Goal: Information Seeking & Learning: Learn about a topic

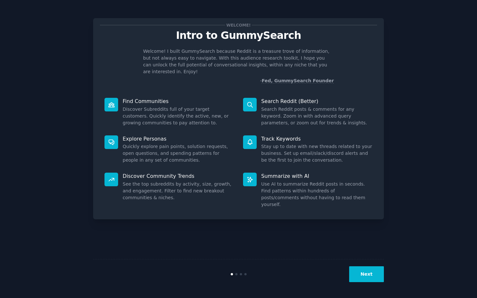
click at [224, 58] on p "Welcome! I built GummySearch because Reddit is a treasure trove of information,…" at bounding box center [238, 61] width 191 height 27
click at [220, 61] on div at bounding box center [220, 61] width 0 height 0
click at [259, 56] on p "Welcome! I built GummySearch because Reddit is a treasure trove of information,…" at bounding box center [238, 61] width 191 height 27
drag, startPoint x: 128, startPoint y: 110, endPoint x: 145, endPoint y: 111, distance: 17.2
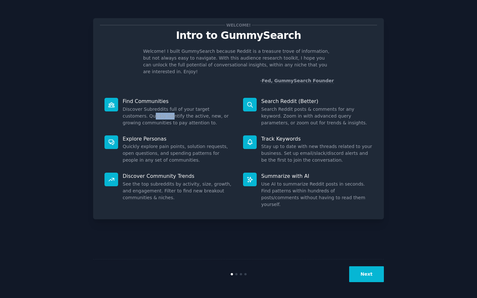
click at [145, 111] on dd "Discover Subreddits full of your target customers. Quickly identify the active,…" at bounding box center [178, 116] width 111 height 20
click at [149, 111] on dd "Discover Subreddits full of your target customers. Quickly identify the active,…" at bounding box center [178, 116] width 111 height 20
click at [170, 111] on dd "Discover Subreddits full of your target customers. Quickly identify the active,…" at bounding box center [178, 116] width 111 height 20
click at [186, 115] on dd "Discover Subreddits full of your target customers. Quickly identify the active,…" at bounding box center [178, 116] width 111 height 20
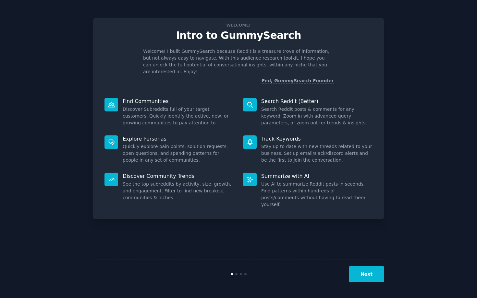
click at [273, 110] on dd "Search Reddit posts & comments for any keyword. Zoom in with advanced query par…" at bounding box center [316, 116] width 111 height 20
click at [277, 111] on dd "Search Reddit posts & comments for any keyword. Zoom in with advanced query par…" at bounding box center [316, 116] width 111 height 20
click at [303, 109] on dd "Search Reddit posts & comments for any keyword. Zoom in with advanced query par…" at bounding box center [316, 116] width 111 height 20
click at [326, 111] on dd "Search Reddit posts & comments for any keyword. Zoom in with advanced query par…" at bounding box center [316, 116] width 111 height 20
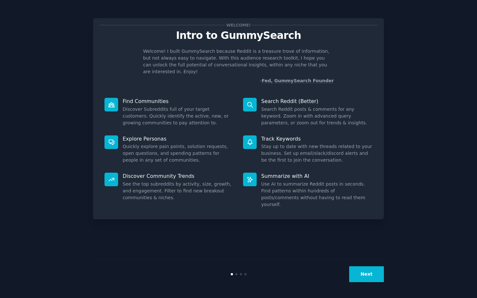
click at [127, 143] on dd "Quickly explore pain points, solution requests, open questions, and spending pa…" at bounding box center [178, 153] width 111 height 20
click at [184, 143] on dd "Quickly explore pain points, solution requests, open questions, and spending pa…" at bounding box center [178, 153] width 111 height 20
click at [138, 148] on dd "Quickly explore pain points, solution requests, open questions, and spending pa…" at bounding box center [178, 153] width 111 height 20
click at [158, 148] on dd "Quickly explore pain points, solution requests, open questions, and spending pa…" at bounding box center [178, 153] width 111 height 20
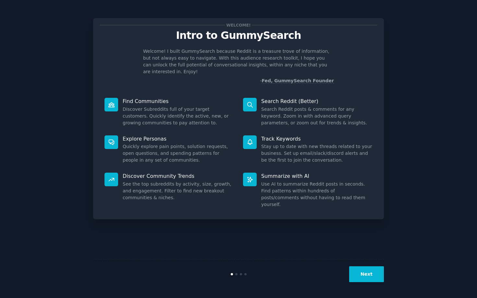
click at [174, 151] on dd "Quickly explore pain points, solution requests, open questions, and spending pa…" at bounding box center [178, 153] width 111 height 20
click at [314, 186] on dd "Use AI to summarize Reddit posts in seconds. Find patterns within hundreds of p…" at bounding box center [316, 194] width 111 height 27
click at [334, 186] on dd "Use AI to summarize Reddit posts in seconds. Find patterns within hundreds of p…" at bounding box center [316, 194] width 111 height 27
click at [129, 181] on dd "See the top subreddits by activity, size, growth, and engagement. Filter to fin…" at bounding box center [178, 191] width 111 height 20
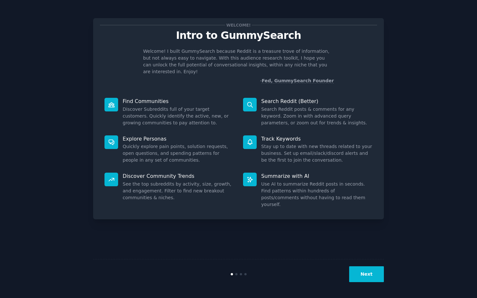
click at [160, 182] on dd "See the top subreddits by activity, size, growth, and engagement. Filter to fin…" at bounding box center [178, 191] width 111 height 20
click at [371, 279] on button "Next" at bounding box center [366, 275] width 35 height 16
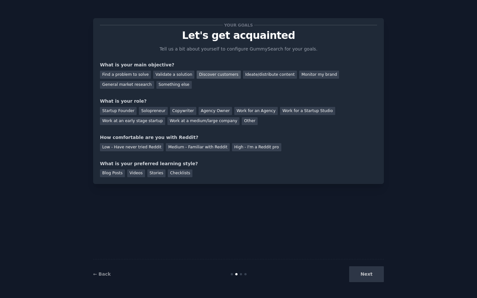
click at [202, 76] on div "Discover customers" at bounding box center [219, 75] width 44 height 8
click at [127, 73] on div "Find a problem to solve" at bounding box center [125, 75] width 51 height 8
click at [211, 76] on div "Discover customers" at bounding box center [219, 75] width 44 height 8
click at [127, 73] on div "Find a problem to solve" at bounding box center [125, 75] width 51 height 8
click at [126, 112] on div "Startup Founder" at bounding box center [118, 111] width 37 height 8
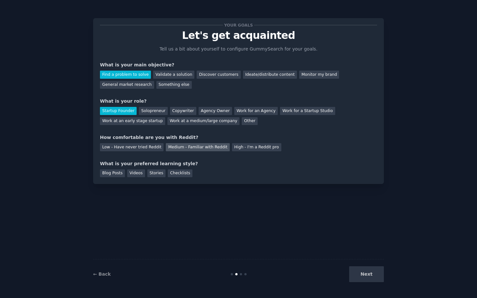
click at [174, 148] on div "Medium - Familiar with Reddit" at bounding box center [198, 147] width 64 height 8
click at [110, 175] on div "Blog Posts" at bounding box center [112, 174] width 25 height 8
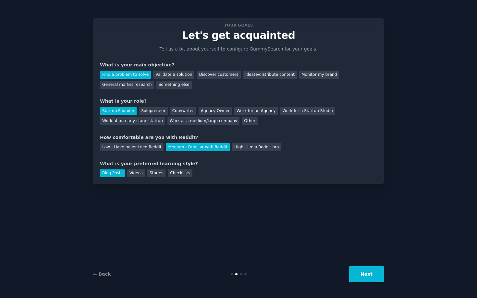
click at [364, 277] on button "Next" at bounding box center [366, 275] width 35 height 16
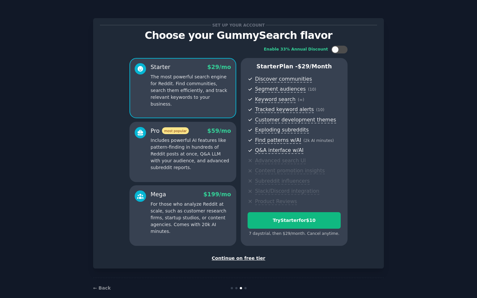
click at [236, 259] on div "Continue on free tier" at bounding box center [238, 258] width 277 height 7
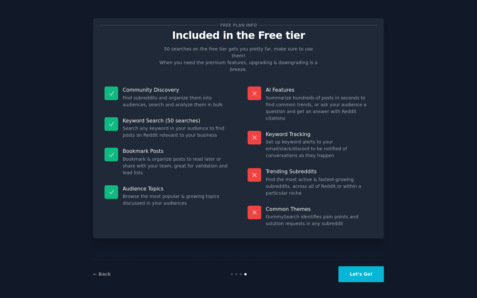
click at [208, 37] on p "Included in the Free tier" at bounding box center [238, 35] width 277 height 11
click at [251, 50] on p "50 searches on the free tier gets you pretty far, make sure to use them! When y…" at bounding box center [238, 59] width 163 height 27
click at [309, 57] on p "50 searches on the free tier gets you pretty far, make sure to use them! When y…" at bounding box center [238, 59] width 163 height 27
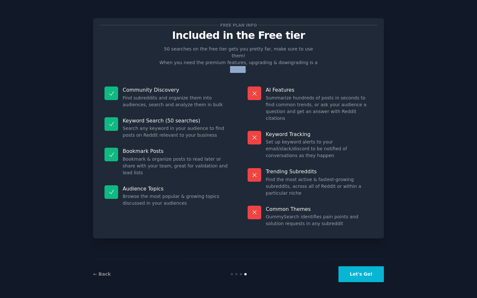
click at [305, 59] on div at bounding box center [305, 59] width 0 height 0
click at [216, 82] on div "Community Discovery Find subreddits and organize them into audiences, search an…" at bounding box center [167, 97] width 134 height 31
click at [130, 125] on dd "Search any keyword in your audience to find posts on Reddit relevant to your bu…" at bounding box center [176, 132] width 107 height 14
click at [131, 148] on p "Bookmark Posts" at bounding box center [176, 151] width 107 height 7
click at [272, 95] on dd "Summarize hundreds of posts in seconds to find common trends, or ask your audie…" at bounding box center [319, 108] width 107 height 27
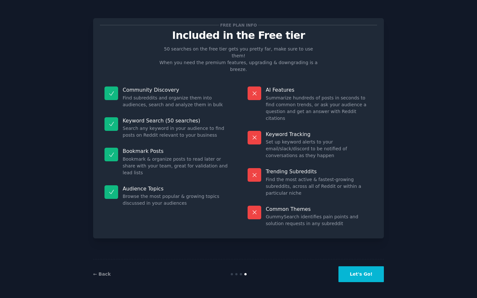
click at [204, 38] on p "Included in the Free tier" at bounding box center [238, 35] width 277 height 11
click at [199, 42] on div at bounding box center [199, 42] width 0 height 0
click at [281, 43] on div "Free plan info Included in the Free tier 50 searches on the free tier gets you …" at bounding box center [238, 128] width 277 height 207
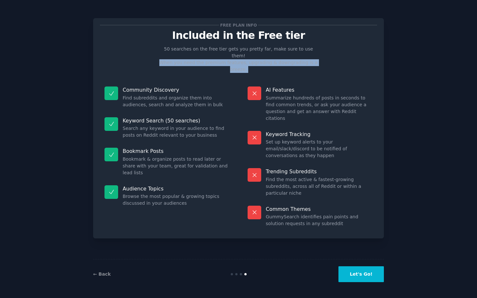
drag, startPoint x: 160, startPoint y: 58, endPoint x: 185, endPoint y: 61, distance: 24.8
click at [185, 61] on div "Free plan info Included in the Free tier 50 searches on the free tier gets you …" at bounding box center [238, 128] width 277 height 207
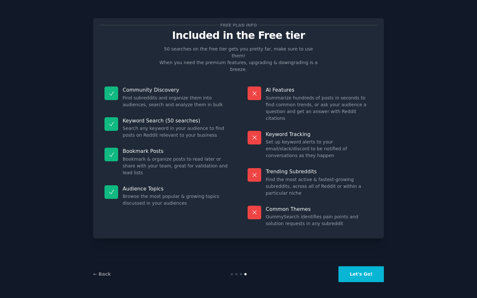
click at [249, 56] on p "50 searches on the free tier gets you pretty far, make sure to use them! When y…" at bounding box center [238, 59] width 163 height 27
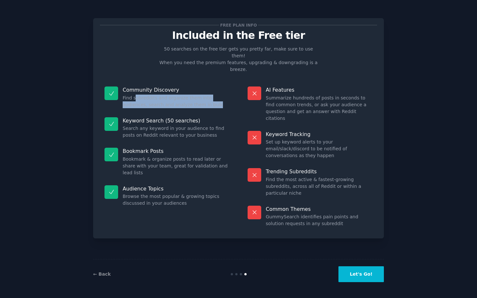
drag, startPoint x: 210, startPoint y: 89, endPoint x: 136, endPoint y: 84, distance: 74.4
click at [136, 95] on dd "Find subreddits and organize them into audiences, search and analyze them in bu…" at bounding box center [176, 102] width 107 height 14
click at [184, 95] on dd "Find subreddits and organize them into audiences, search and analyze them in bu…" at bounding box center [176, 102] width 107 height 14
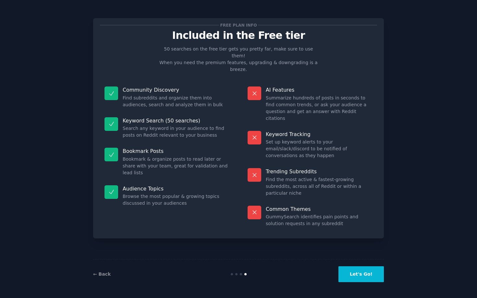
click at [184, 95] on dd "Find subreddits and organize them into audiences, search and analyze them in bu…" at bounding box center [176, 102] width 107 height 14
click at [179, 79] on div at bounding box center [179, 79] width 0 height 0
click at [208, 82] on div "Community Discovery Find subreddits and organize them into audiences, search an…" at bounding box center [167, 97] width 134 height 31
click at [309, 214] on dd "GummySearch identifies pain points and solution requests in any subreddit" at bounding box center [319, 221] width 107 height 14
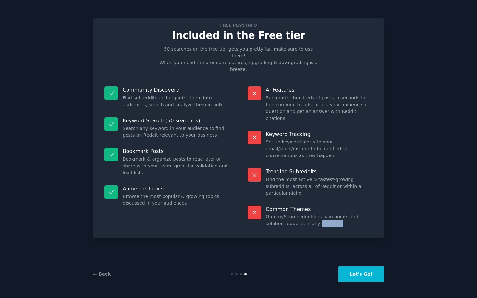
click at [309, 214] on dd "GummySearch identifies pain points and solution requests in any subreddit" at bounding box center [319, 221] width 107 height 14
click at [319, 206] on p "Common Themes" at bounding box center [319, 209] width 107 height 7
drag, startPoint x: 311, startPoint y: 174, endPoint x: 266, endPoint y: 173, distance: 45.1
click at [266, 206] on p "Common Themes" at bounding box center [319, 209] width 107 height 7
click at [261, 163] on div at bounding box center [261, 163] width 0 height 0
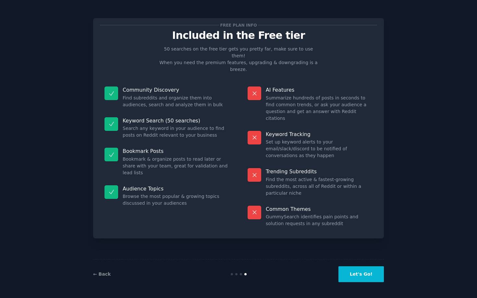
click at [322, 214] on dd "GummySearch identifies pain points and solution requests in any subreddit" at bounding box center [319, 221] width 107 height 14
click at [270, 206] on p "Common Themes" at bounding box center [319, 209] width 107 height 7
click at [266, 178] on div at bounding box center [266, 178] width 0 height 0
click at [310, 214] on dd "GummySearch identifies pain points and solution requests in any subreddit" at bounding box center [319, 221] width 107 height 14
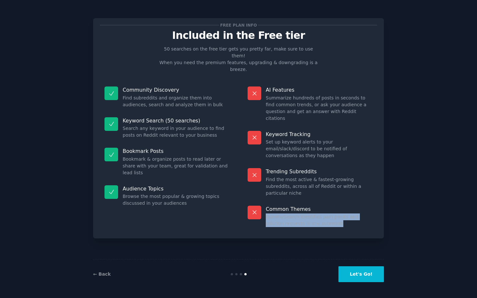
drag, startPoint x: 321, startPoint y: 192, endPoint x: 266, endPoint y: 182, distance: 56.3
click at [266, 214] on dd "GummySearch identifies pain points and solution requests in any subreddit" at bounding box center [319, 221] width 107 height 14
click at [262, 171] on div at bounding box center [262, 171] width 0 height 0
click at [333, 214] on dd "GummySearch identifies pain points and solution requests in any subreddit" at bounding box center [319, 221] width 107 height 14
click at [359, 277] on button "Let's Go!" at bounding box center [360, 275] width 45 height 16
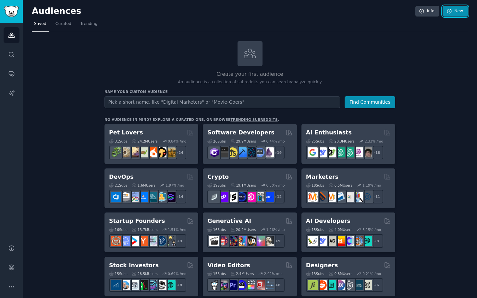
click at [449, 14] on icon at bounding box center [449, 11] width 6 height 6
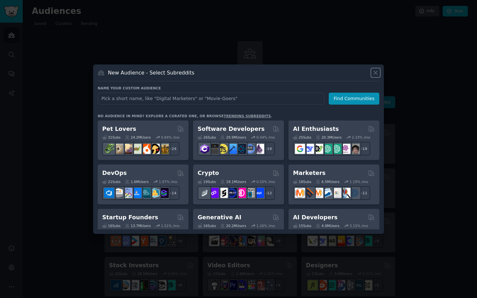
click at [375, 73] on icon at bounding box center [376, 73] width 4 height 4
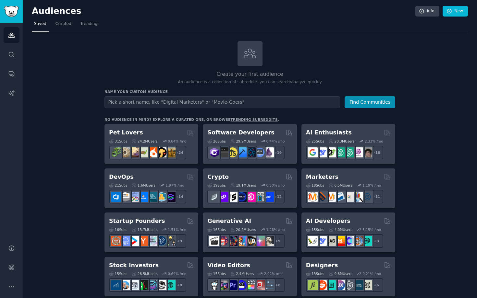
click at [45, 14] on h2 "Audiences" at bounding box center [223, 11] width 383 height 10
click at [41, 17] on div at bounding box center [41, 17] width 0 height 0
click at [11, 76] on icon "Sidebar" at bounding box center [11, 73] width 7 height 7
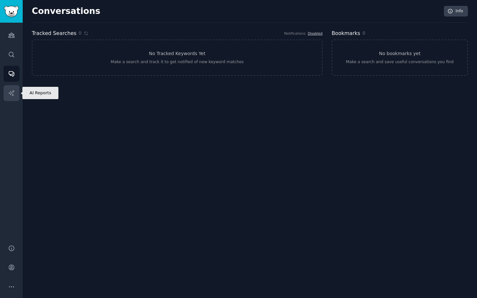
click at [8, 94] on icon "Sidebar" at bounding box center [11, 93] width 7 height 7
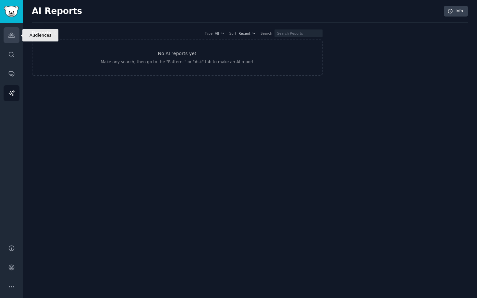
click at [13, 37] on icon "Sidebar" at bounding box center [11, 35] width 7 height 7
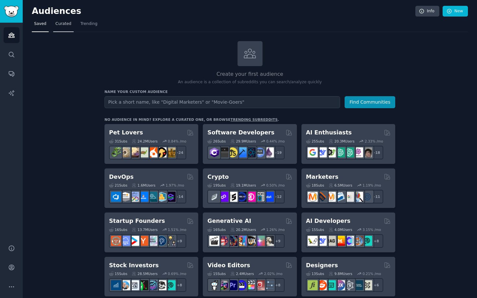
click at [62, 23] on span "Curated" at bounding box center [63, 24] width 16 height 6
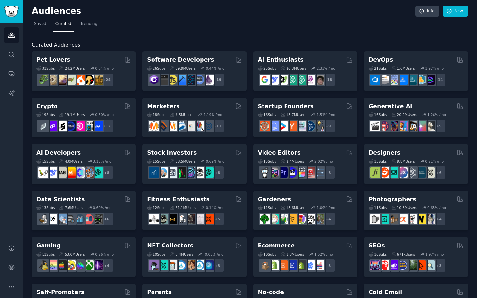
click at [38, 47] on span "Curated Audiences" at bounding box center [56, 45] width 48 height 8
click at [34, 48] on div at bounding box center [34, 48] width 0 height 0
click at [80, 46] on h2 "Curated Audiences" at bounding box center [250, 45] width 436 height 8
click at [90, 24] on span "Trending" at bounding box center [88, 24] width 17 height 6
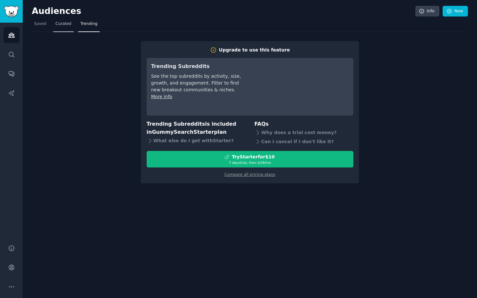
click at [61, 27] on link "Curated" at bounding box center [63, 25] width 20 height 13
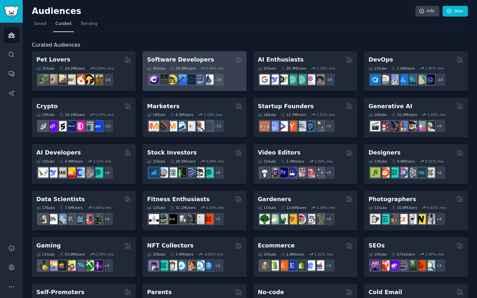
click at [184, 59] on h2 "Software Developers" at bounding box center [180, 60] width 67 height 8
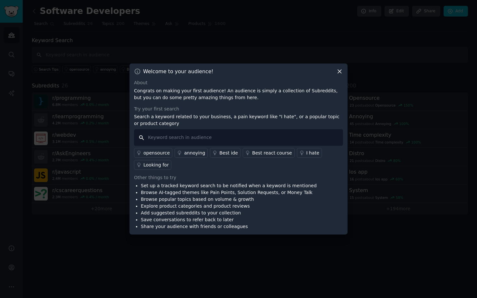
click at [175, 138] on input "text" at bounding box center [238, 137] width 209 height 17
click at [167, 187] on li "Set up a tracked keyword search to be notified when a keyword is mentioned" at bounding box center [229, 186] width 176 height 7
click at [142, 187] on li "Set up a tracked keyword search to be notified when a keyword is mentioned" at bounding box center [229, 186] width 176 height 7
click at [193, 230] on li "Share your audience with friends or colleagues" at bounding box center [229, 226] width 176 height 7
click at [306, 152] on div "I hate" at bounding box center [312, 153] width 13 height 7
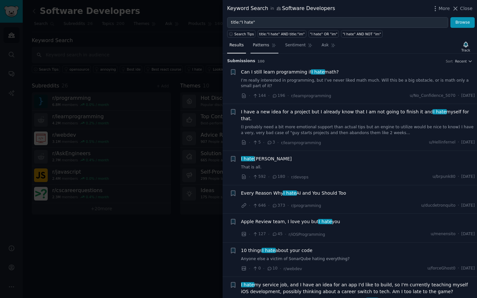
click at [266, 47] on span "Patterns" at bounding box center [261, 45] width 16 height 6
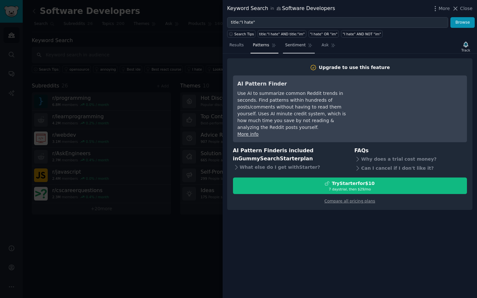
click at [296, 48] on span "Sentiment" at bounding box center [295, 45] width 20 height 6
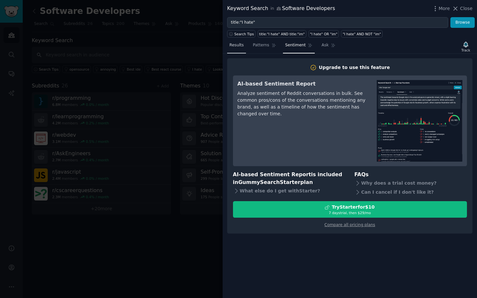
click at [239, 44] on span "Results" at bounding box center [236, 45] width 14 height 6
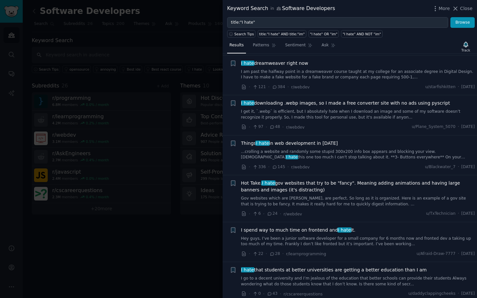
scroll to position [2100, 0]
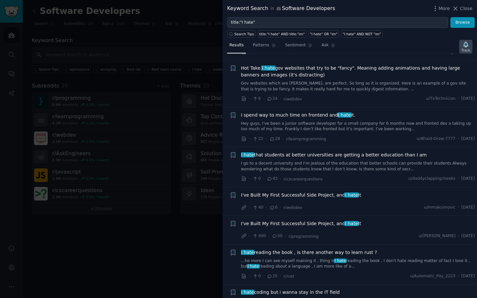
click at [465, 47] on icon "button" at bounding box center [465, 44] width 5 height 5
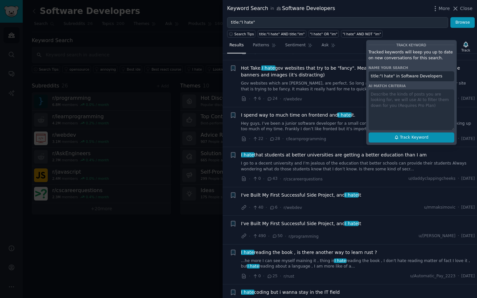
click at [403, 139] on span "Track Keyword" at bounding box center [414, 138] width 29 height 6
type input "title:"I hate" in Software Developers"
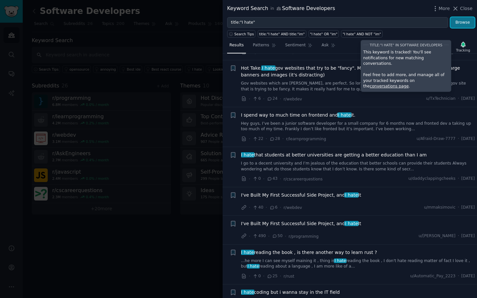
click at [458, 21] on button "Browse" at bounding box center [462, 22] width 24 height 11
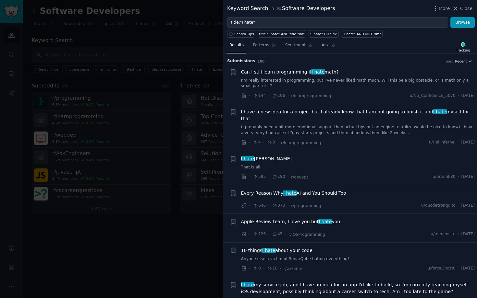
click at [201, 12] on div at bounding box center [238, 149] width 477 height 298
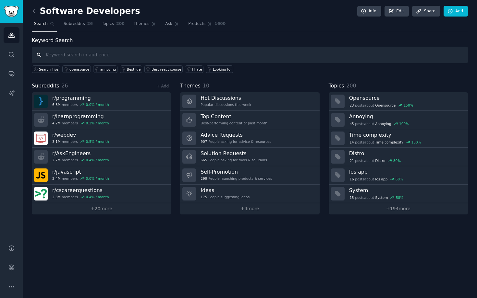
click at [60, 55] on input "text" at bounding box center [250, 55] width 436 height 17
click at [114, 211] on link "+ 20 more" at bounding box center [101, 208] width 139 height 11
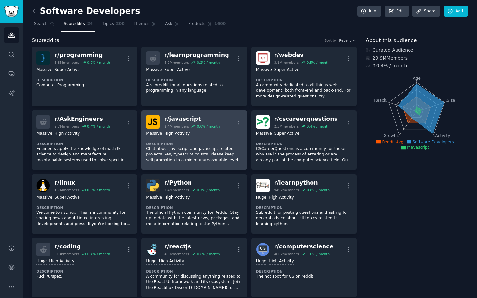
scroll to position [2, 0]
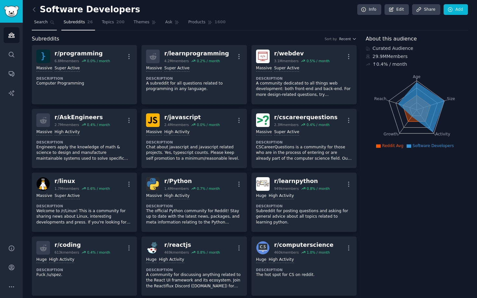
click at [43, 23] on span "Search" at bounding box center [41, 22] width 14 height 6
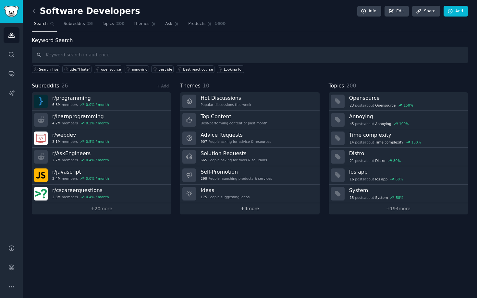
click at [252, 210] on link "+ 4 more" at bounding box center [249, 208] width 139 height 11
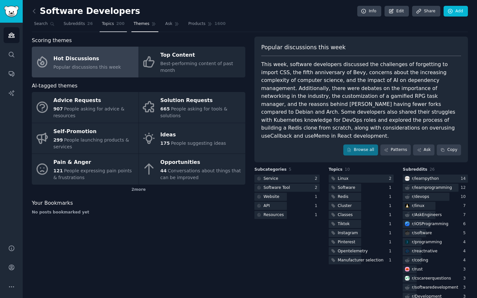
click at [117, 26] on span "200" at bounding box center [120, 24] width 8 height 6
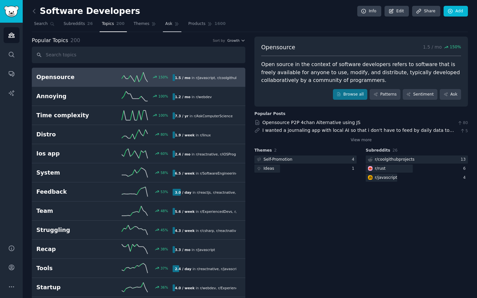
click at [165, 26] on span "Ask" at bounding box center [168, 24] width 7 height 6
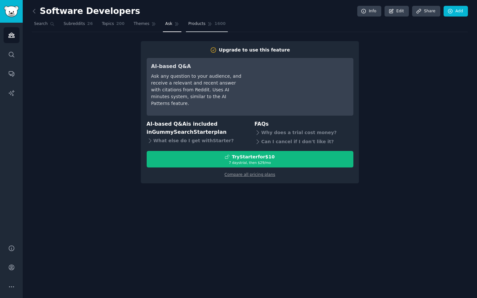
click at [190, 26] on span "Products" at bounding box center [196, 24] width 17 height 6
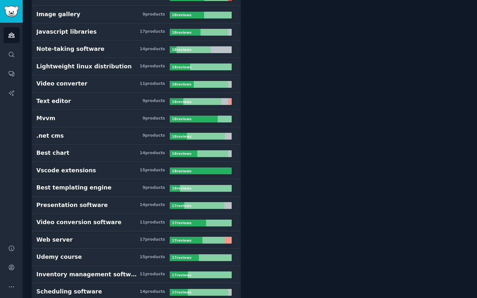
scroll to position [3185, 0]
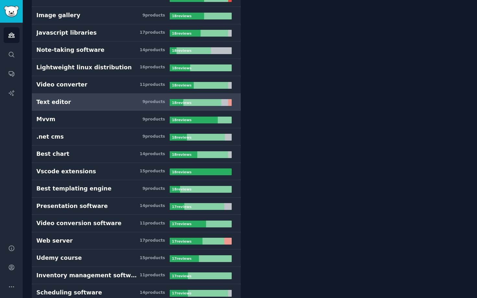
click at [93, 103] on h3 "Text editor 9 product s" at bounding box center [102, 102] width 133 height 8
click at [55, 104] on div "Text editor" at bounding box center [53, 102] width 35 height 8
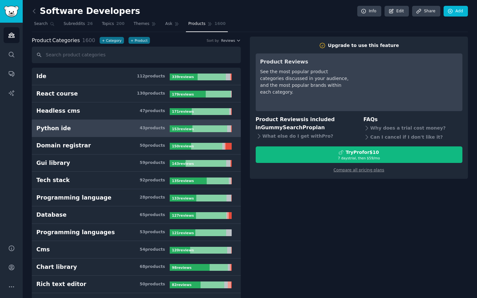
click at [174, 131] on span "153 review s" at bounding box center [183, 129] width 22 height 5
click at [159, 131] on div "43 product s" at bounding box center [151, 129] width 25 height 6
click at [166, 24] on span "Ask" at bounding box center [168, 24] width 7 height 6
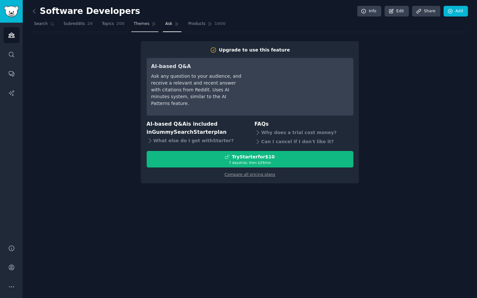
click at [139, 24] on span "Themes" at bounding box center [142, 24] width 16 height 6
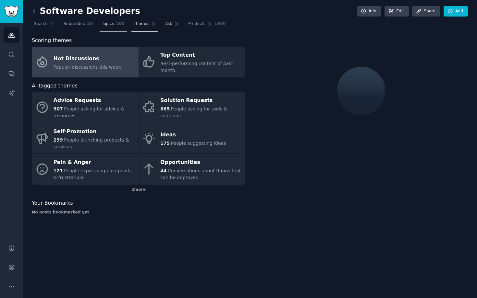
click at [116, 25] on span "200" at bounding box center [120, 24] width 8 height 6
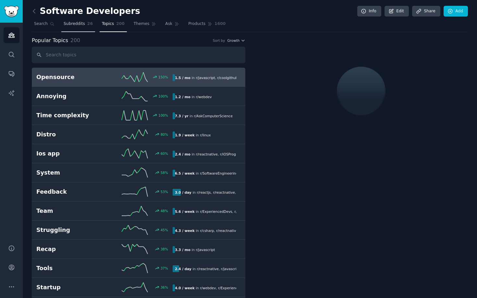
click at [79, 24] on span "Subreddits" at bounding box center [74, 24] width 21 height 6
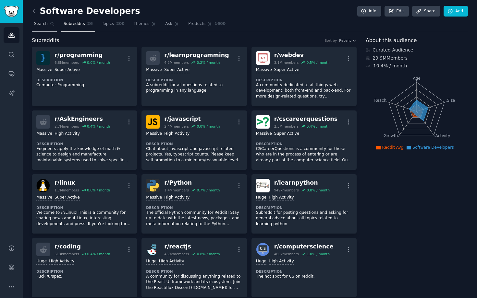
click at [42, 23] on span "Search" at bounding box center [41, 24] width 14 height 6
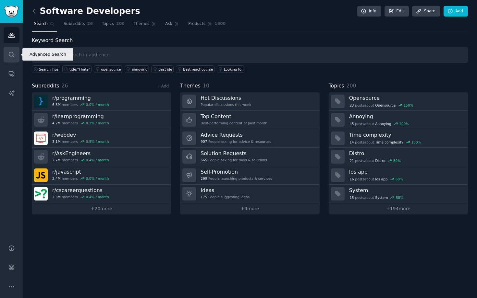
click at [11, 54] on icon "Sidebar" at bounding box center [11, 54] width 7 height 7
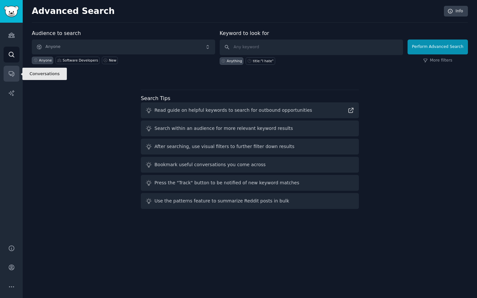
click at [10, 70] on link "Conversations" at bounding box center [12, 74] width 16 height 16
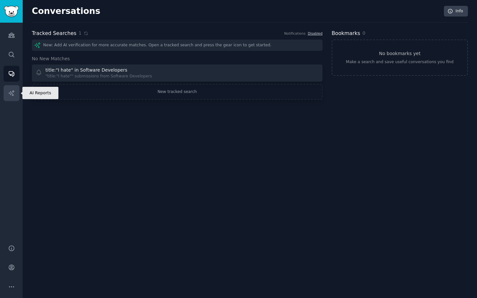
click at [14, 92] on icon "Sidebar" at bounding box center [11, 93] width 7 height 7
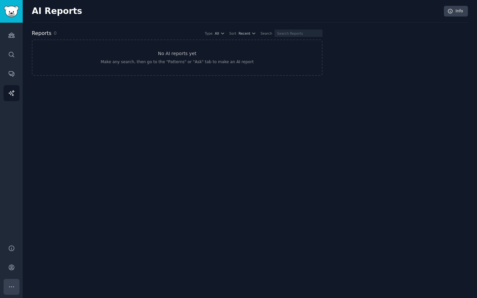
click at [14, 284] on icon "Sidebar" at bounding box center [11, 287] width 7 height 7
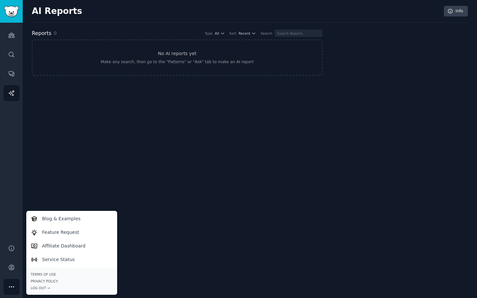
click at [60, 170] on div "AI Reports Info Reports 0 Type All Sort Recent Search No AI reports yet Make an…" at bounding box center [250, 149] width 454 height 298
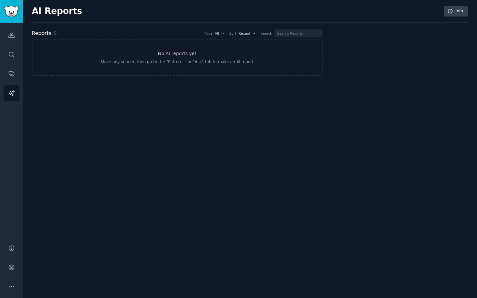
click at [156, 22] on div "AI Reports Info" at bounding box center [250, 14] width 436 height 17
click at [13, 11] on img "Sidebar" at bounding box center [11, 11] width 15 height 11
